Goal: Navigation & Orientation: Find specific page/section

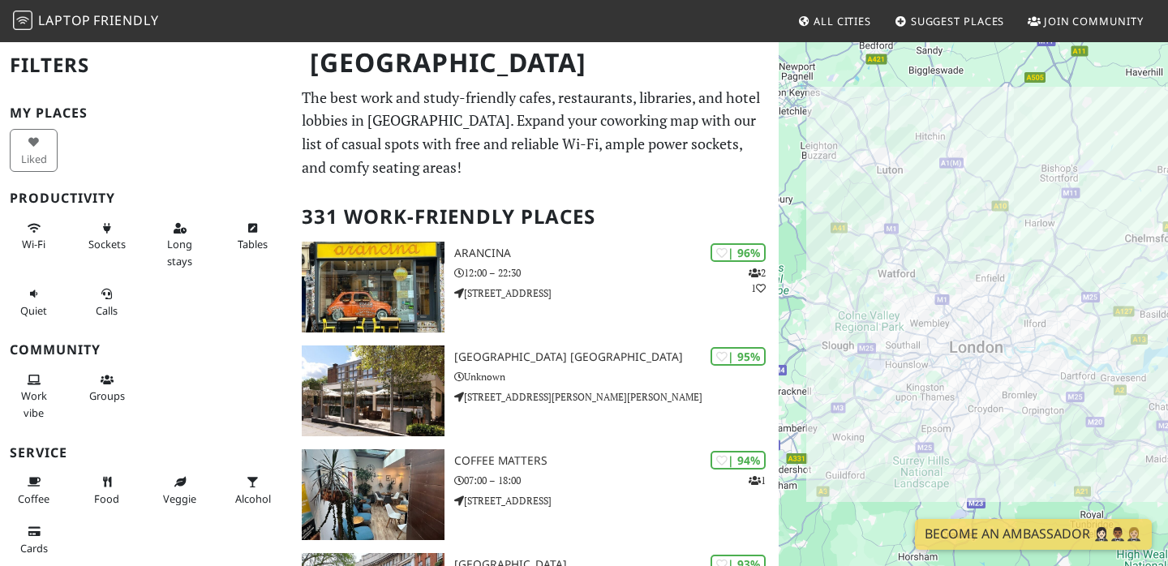
scroll to position [134, 0]
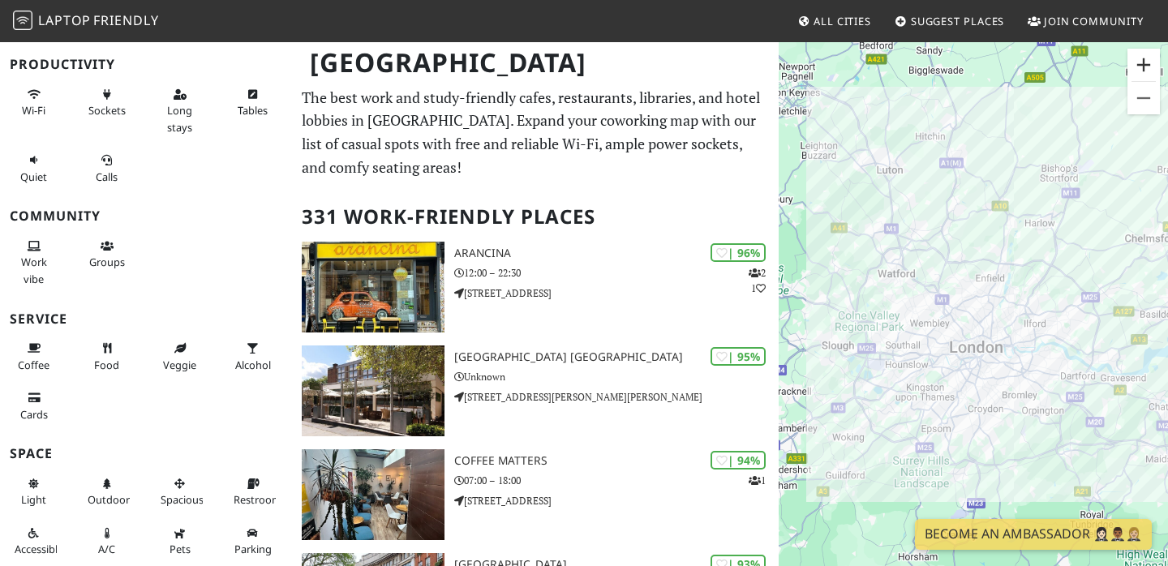
click at [1144, 62] on button "Zoom in" at bounding box center [1143, 65] width 32 height 32
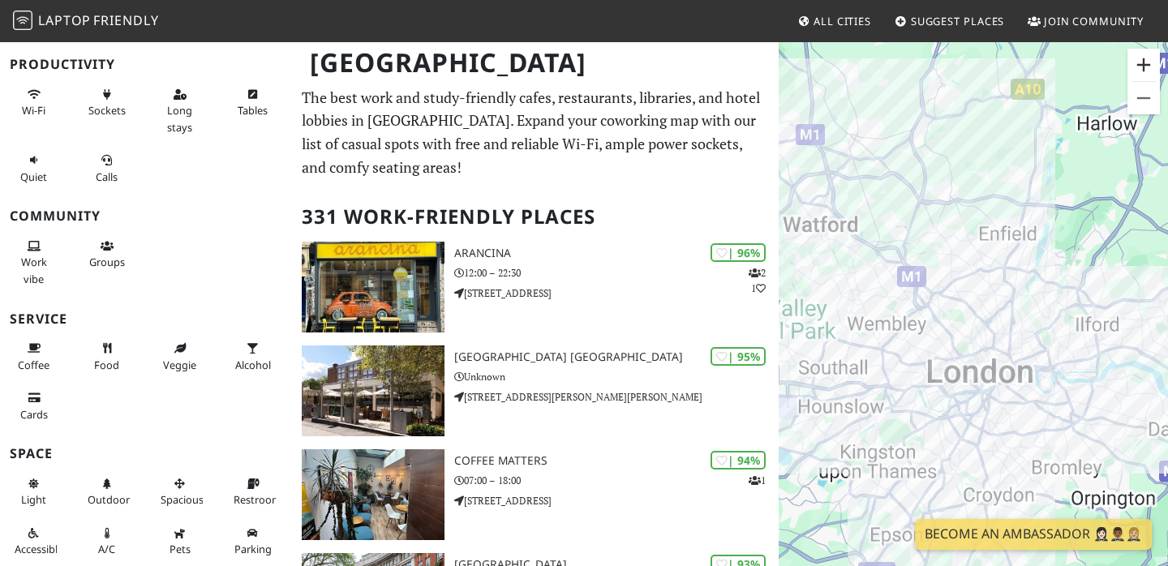
click at [1144, 62] on button "Zoom in" at bounding box center [1143, 65] width 32 height 32
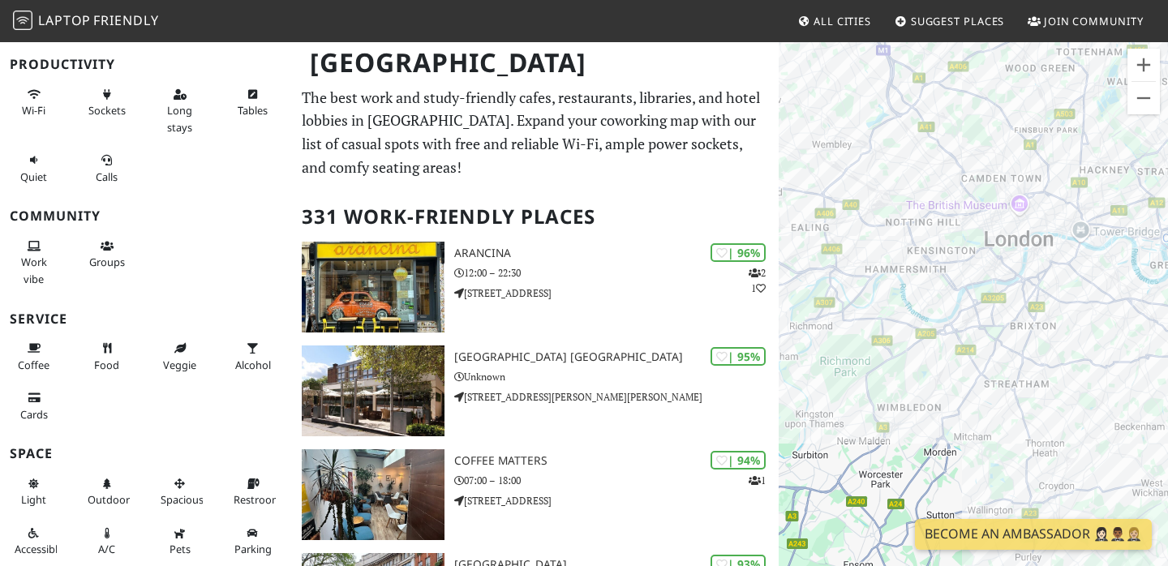
drag, startPoint x: 836, startPoint y: 369, endPoint x: 863, endPoint y: 192, distance: 178.8
click at [866, 192] on div "To navigate, press the arrow keys." at bounding box center [973, 324] width 389 height 566
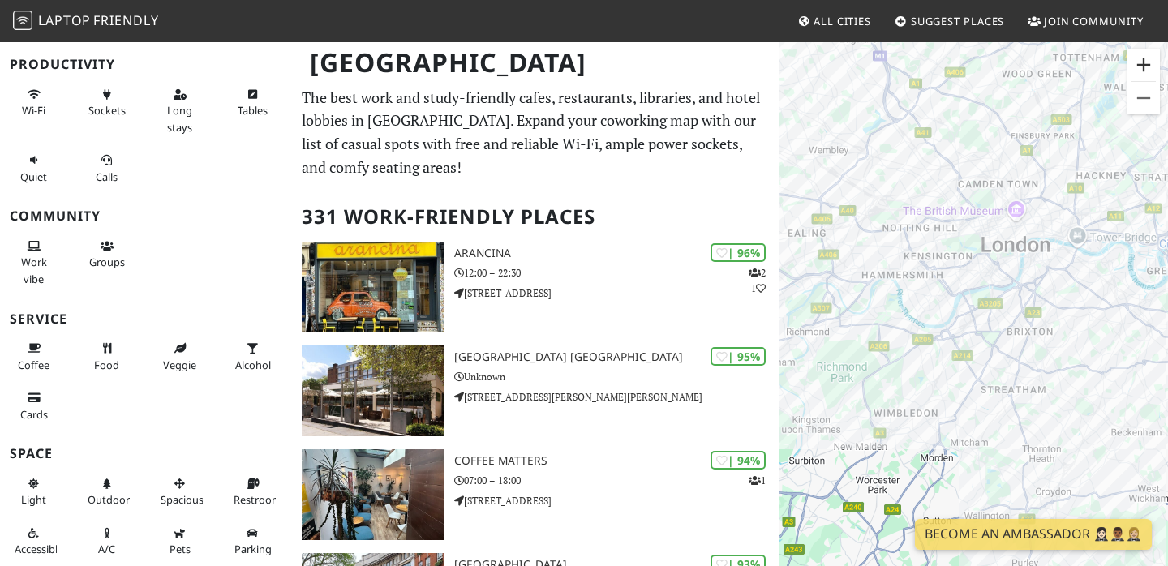
click at [1137, 62] on button "Zoom in" at bounding box center [1143, 65] width 32 height 32
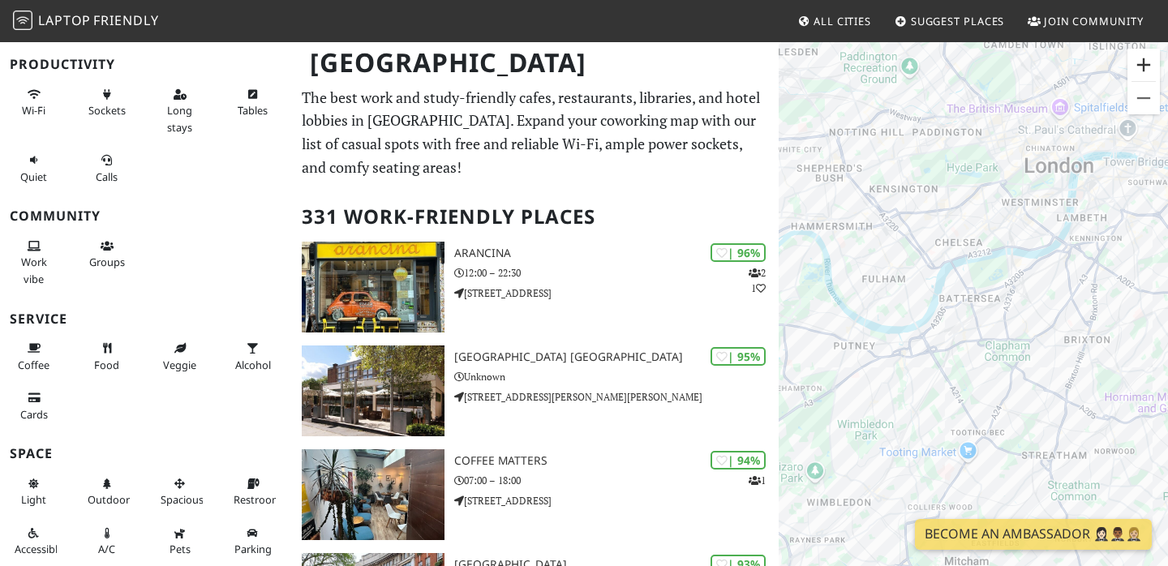
click at [1139, 64] on button "Zoom in" at bounding box center [1143, 65] width 32 height 32
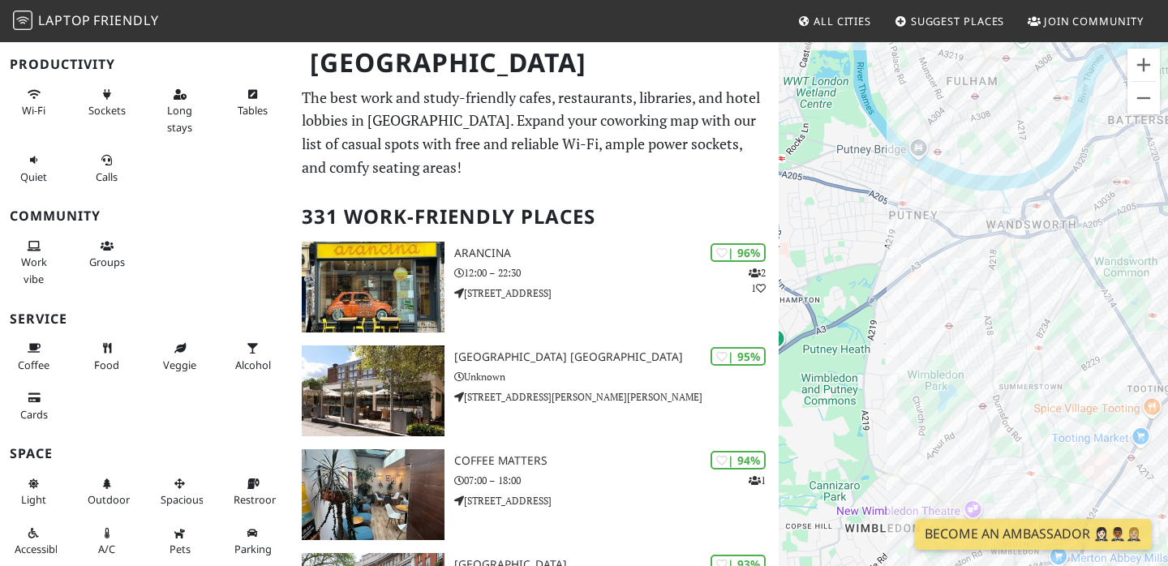
drag, startPoint x: 873, startPoint y: 380, endPoint x: 1052, endPoint y: 224, distance: 236.8
click at [1052, 224] on div "To navigate, press the arrow keys." at bounding box center [973, 324] width 389 height 566
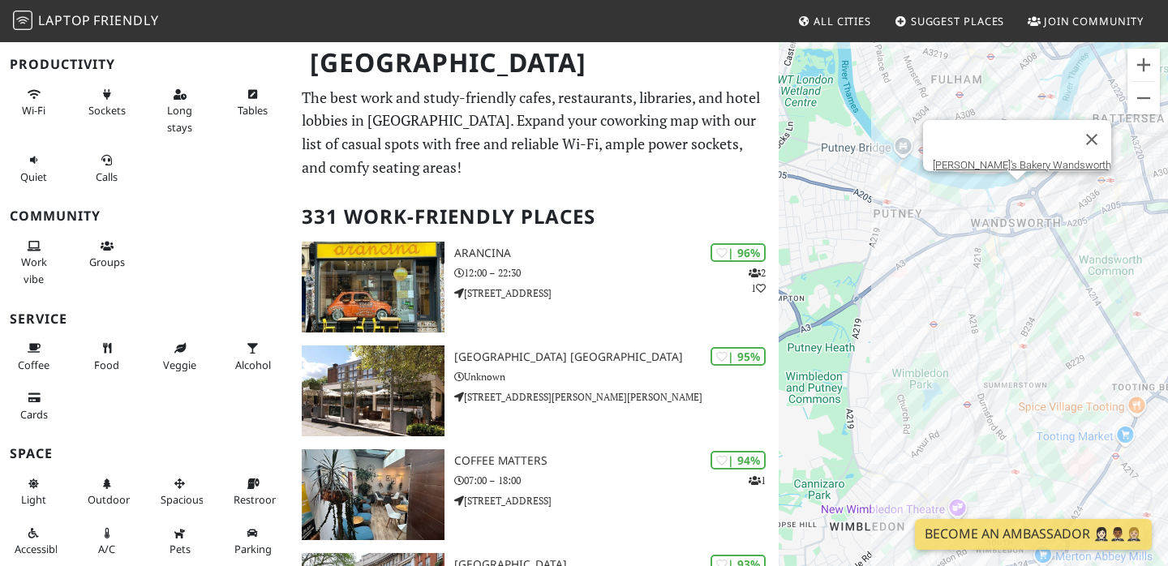
click at [1017, 191] on div "To navigate, press the arrow keys. [PERSON_NAME]'s Bakery Wandsworth" at bounding box center [973, 324] width 389 height 566
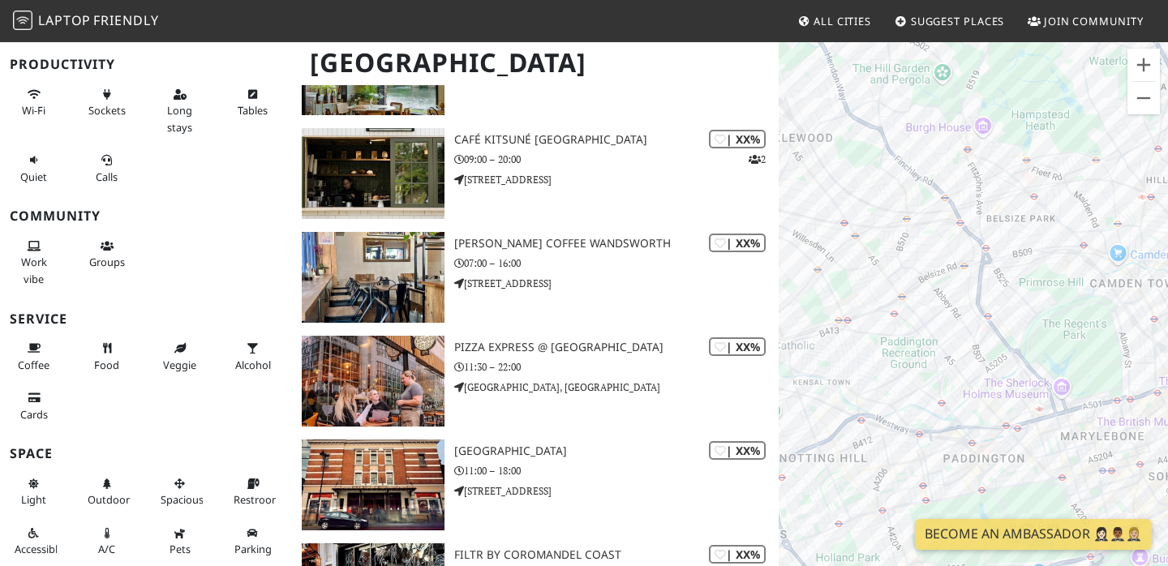
scroll to position [4226, 0]
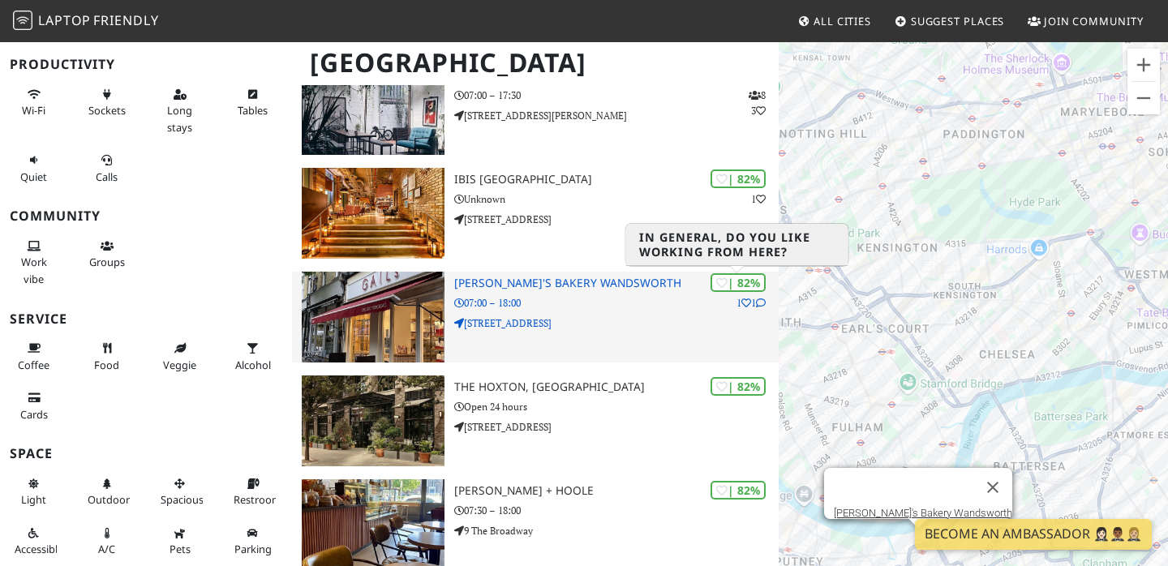
click at [736, 280] on div "| 82%" at bounding box center [737, 282] width 55 height 19
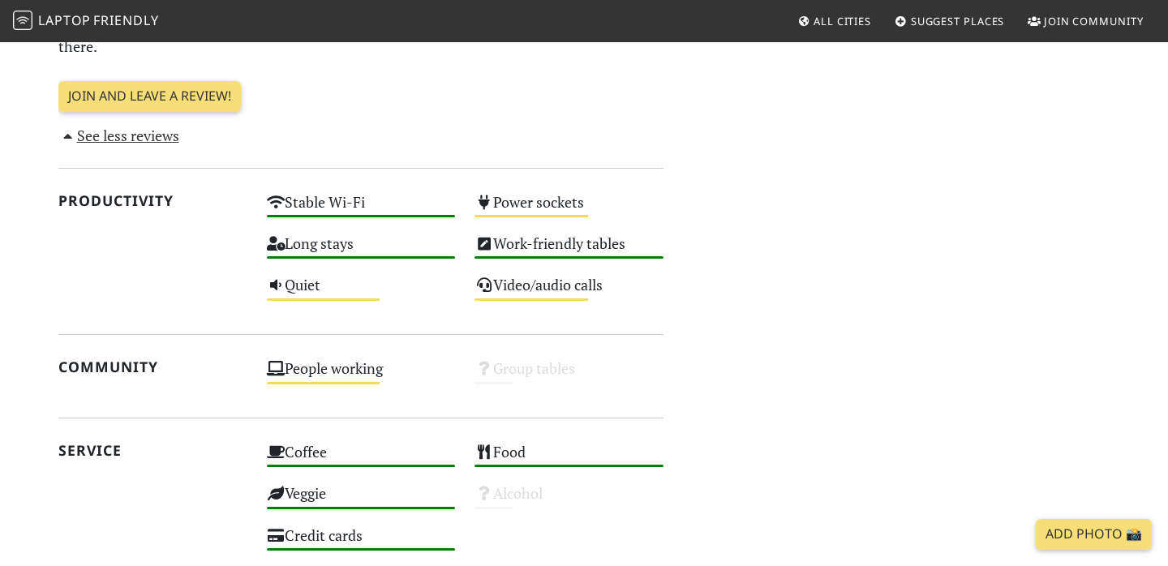
scroll to position [1256, 0]
